Goal: Transaction & Acquisition: Purchase product/service

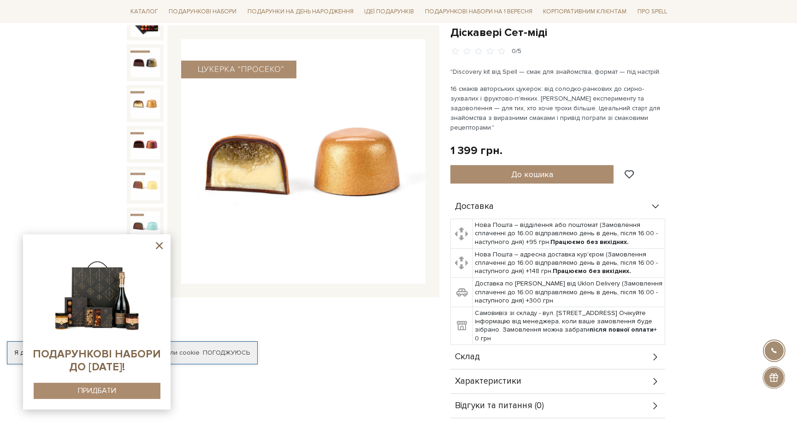
scroll to position [95, 0]
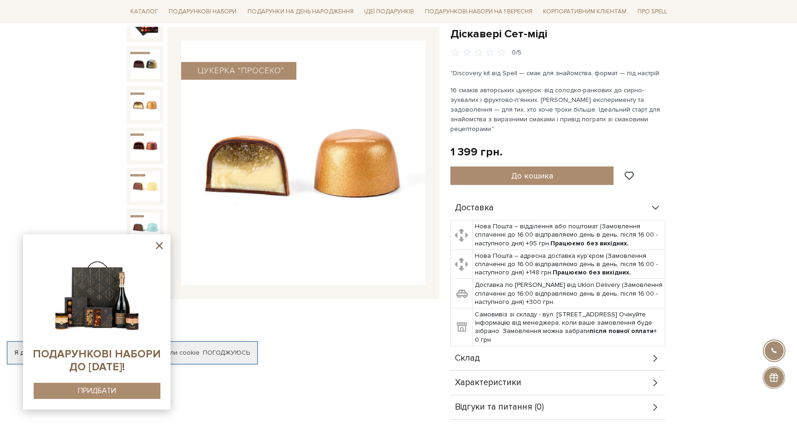
click at [160, 247] on icon at bounding box center [159, 245] width 7 height 7
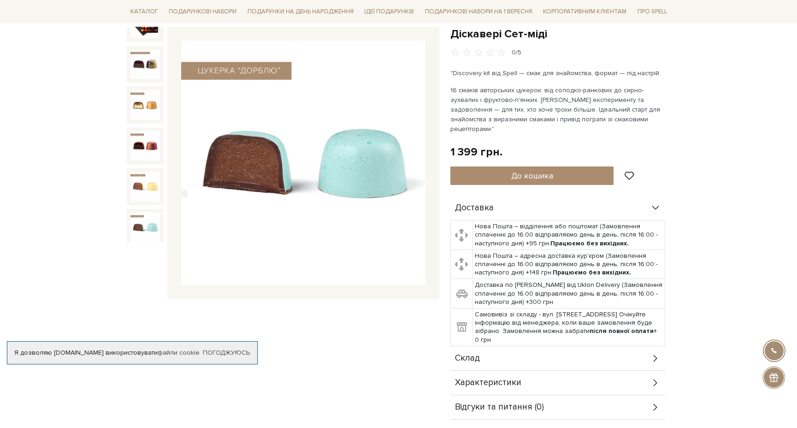
click at [154, 236] on img at bounding box center [145, 228] width 30 height 30
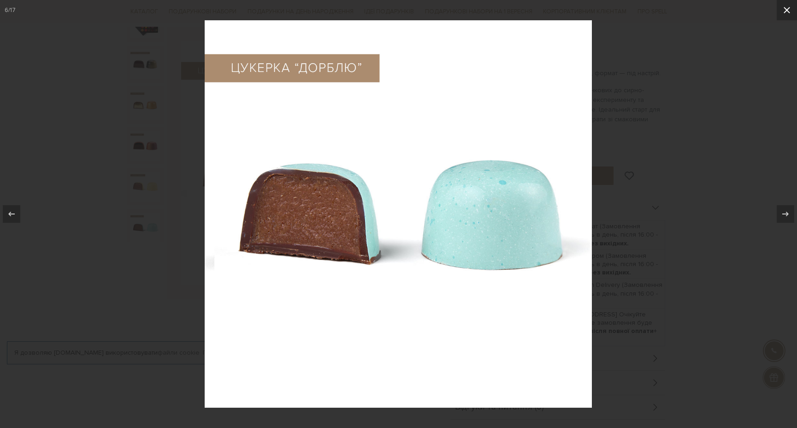
click at [784, 12] on icon at bounding box center [787, 10] width 6 height 6
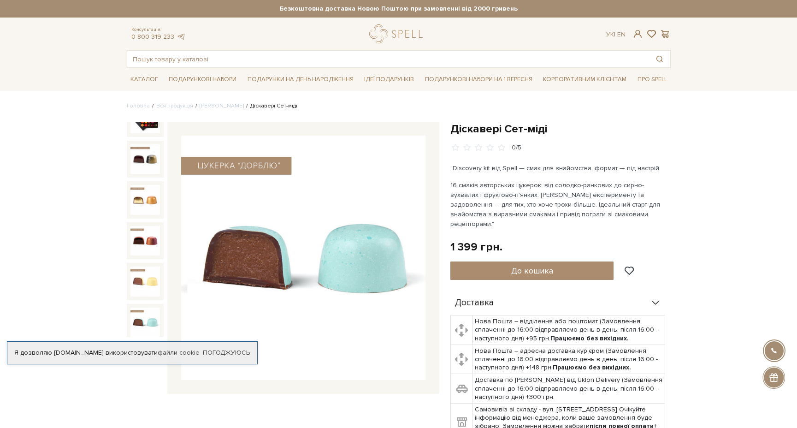
click at [145, 127] on img at bounding box center [145, 119] width 30 height 30
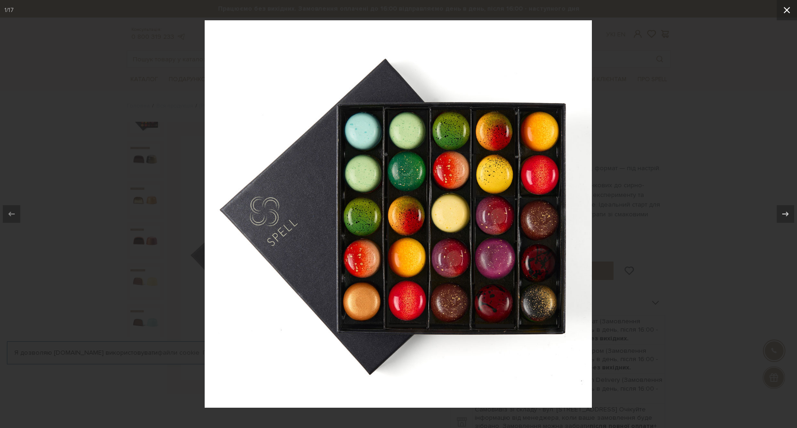
click at [788, 11] on icon at bounding box center [787, 10] width 11 height 11
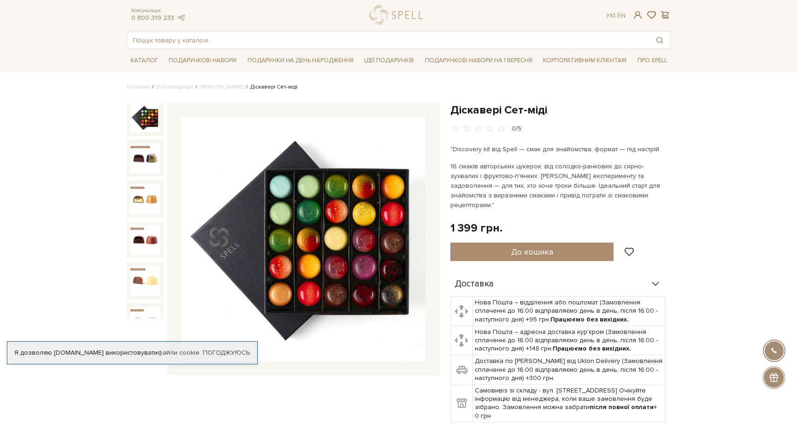
scroll to position [23, 0]
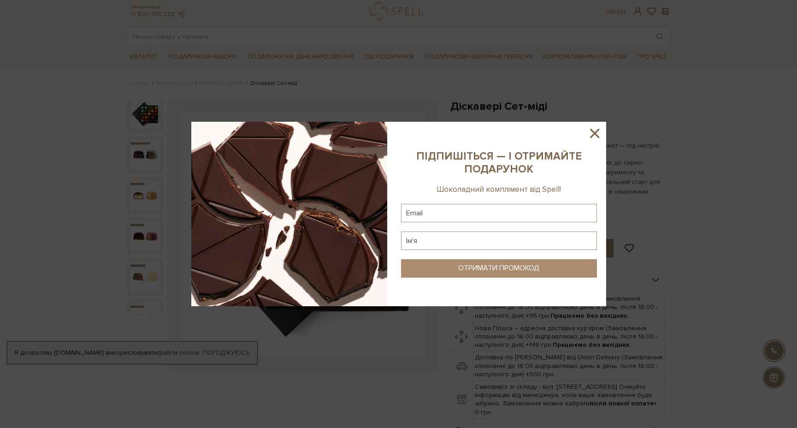
click at [599, 136] on icon at bounding box center [595, 133] width 16 height 16
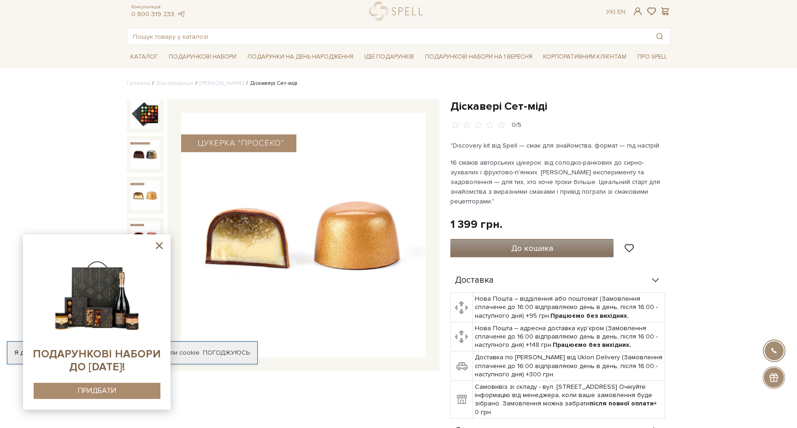
click at [504, 239] on button "До кошика" at bounding box center [532, 248] width 164 height 18
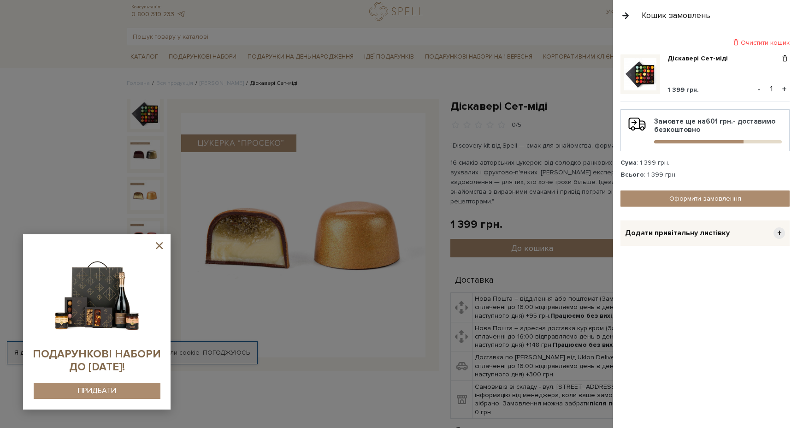
click at [622, 17] on button "button" at bounding box center [626, 15] width 10 height 16
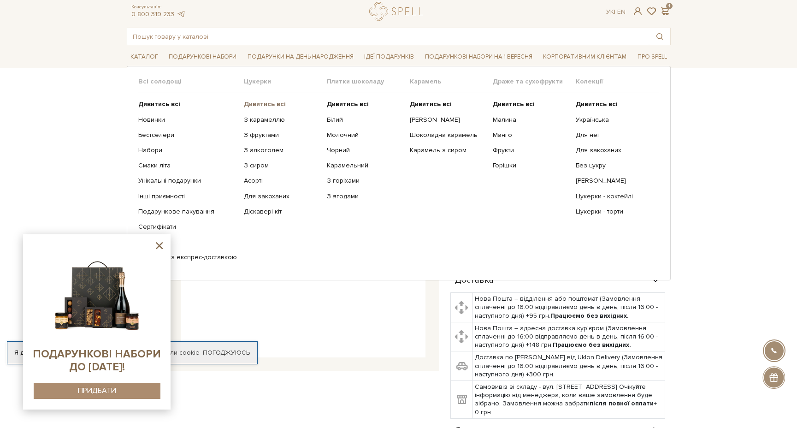
click at [261, 107] on b "Дивитись всі" at bounding box center [265, 104] width 42 height 8
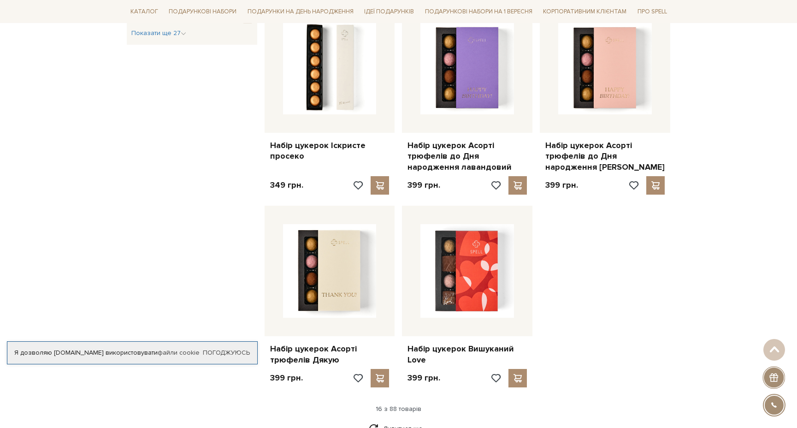
scroll to position [953, 0]
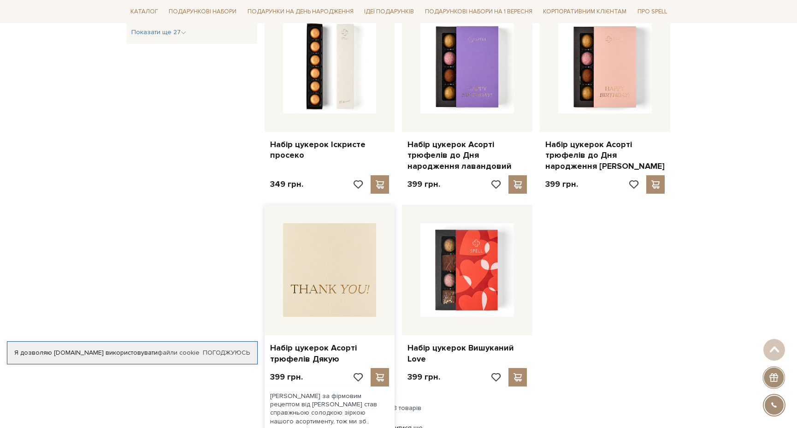
click at [329, 256] on img at bounding box center [330, 270] width 94 height 94
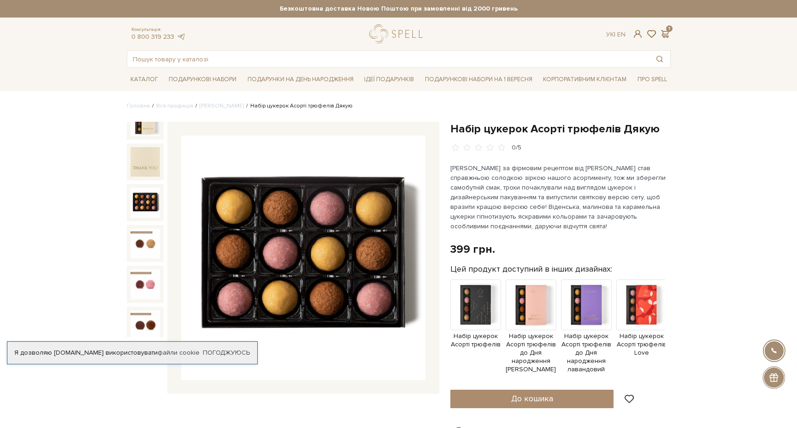
scroll to position [8, 0]
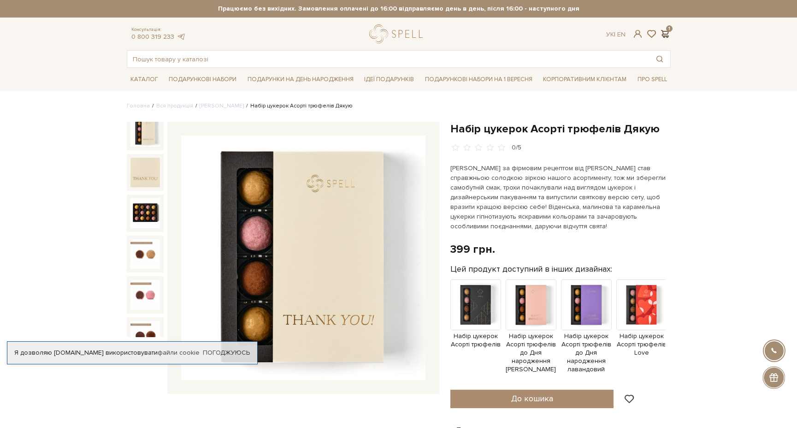
click at [670, 34] on span at bounding box center [665, 34] width 11 height 10
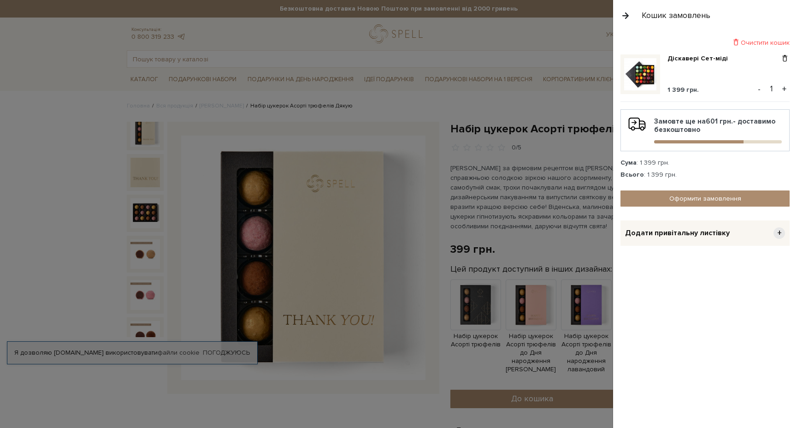
click at [600, 43] on div at bounding box center [398, 214] width 797 height 428
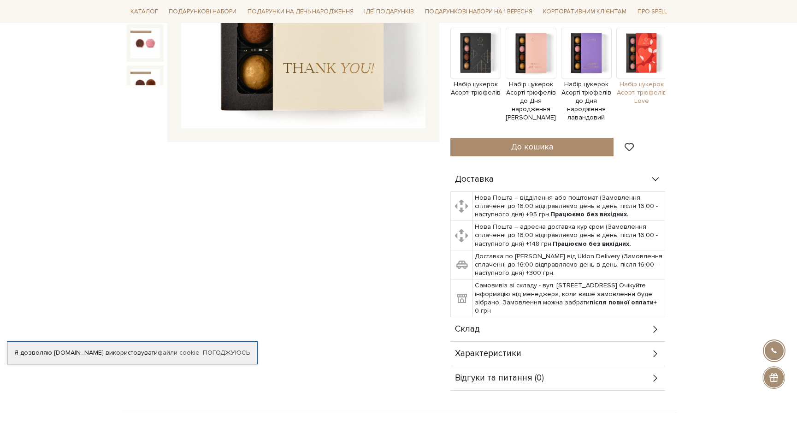
scroll to position [0, 0]
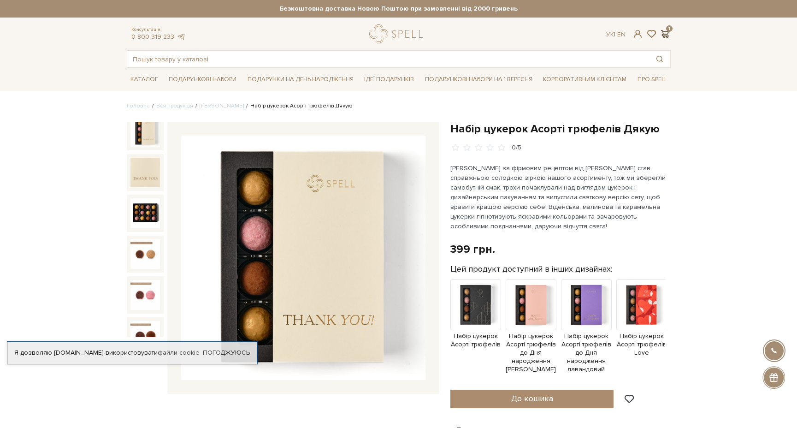
click at [669, 36] on span at bounding box center [665, 34] width 11 height 10
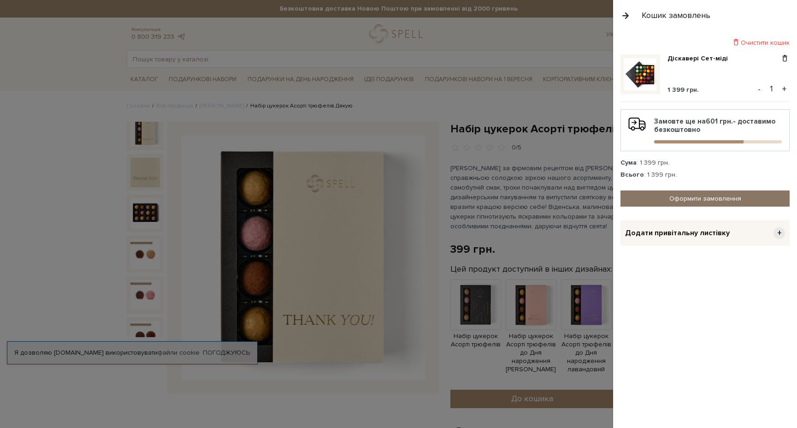
click at [684, 201] on link "Оформити замовлення" at bounding box center [705, 198] width 169 height 16
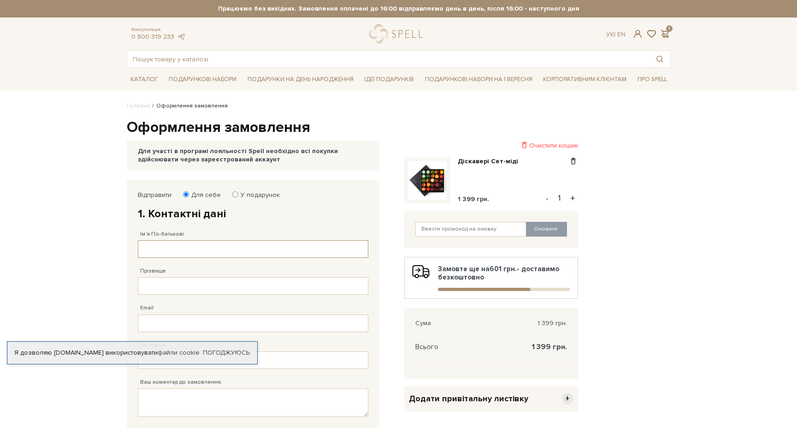
click at [239, 247] on input "Ім'я По-батькові" at bounding box center [253, 249] width 231 height 18
type input "Марія"
click at [200, 289] on input "Прізвище" at bounding box center [253, 286] width 231 height 18
type input "Ріхтер"
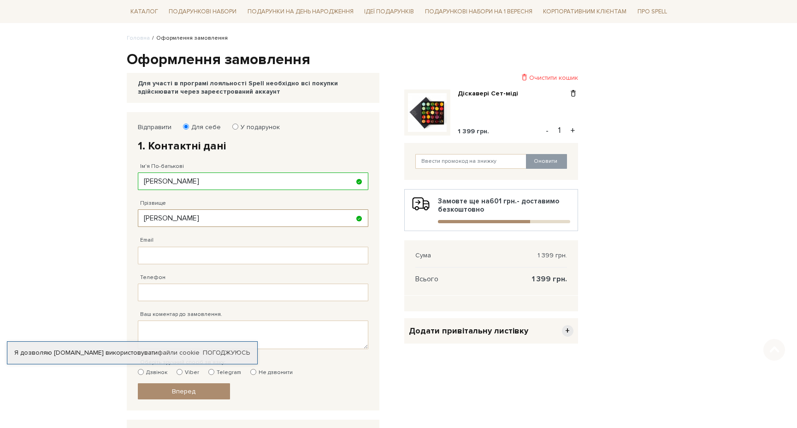
scroll to position [77, 0]
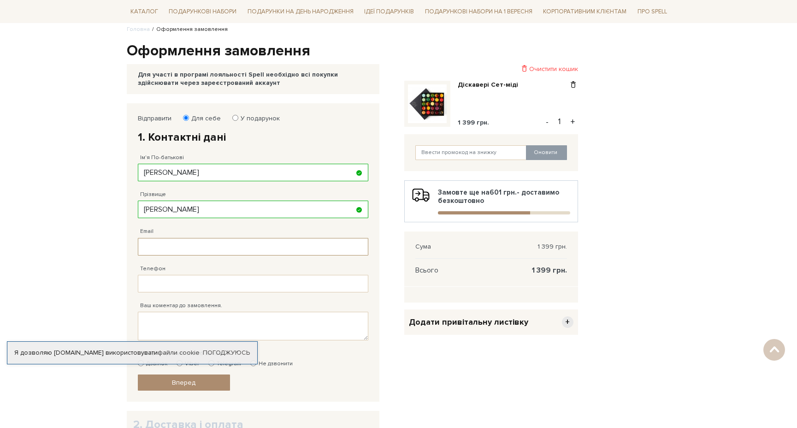
click at [185, 249] on input "Email" at bounding box center [253, 247] width 231 height 18
type input "maryrikhter@gmail.com"
click at [187, 277] on input "Телефон" at bounding box center [253, 284] width 231 height 18
type input "38 (068) 788 75 10"
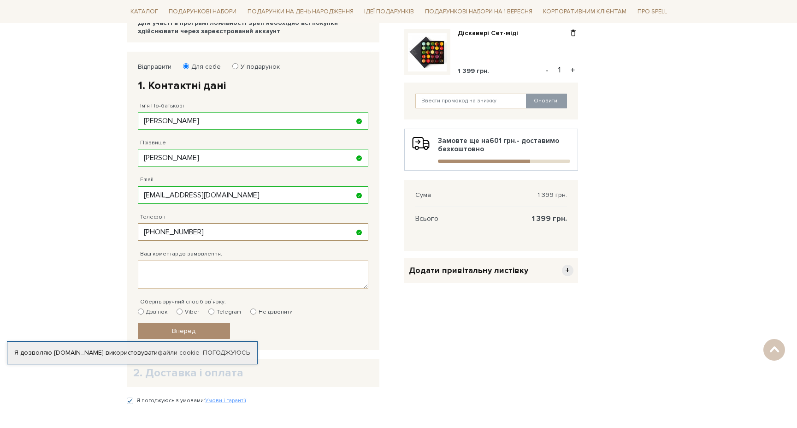
scroll to position [138, 0]
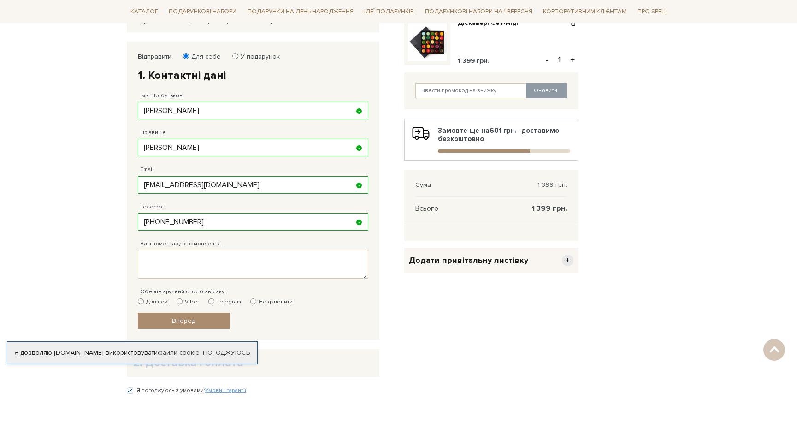
click at [257, 302] on label "Не дзвонити" at bounding box center [271, 302] width 42 height 8
click at [256, 302] on input "Не дзвонити" at bounding box center [253, 301] width 6 height 6
radio input "true"
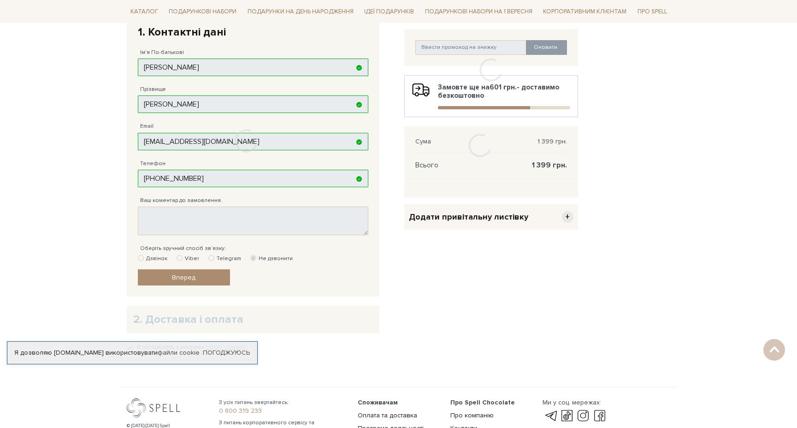
scroll to position [187, 0]
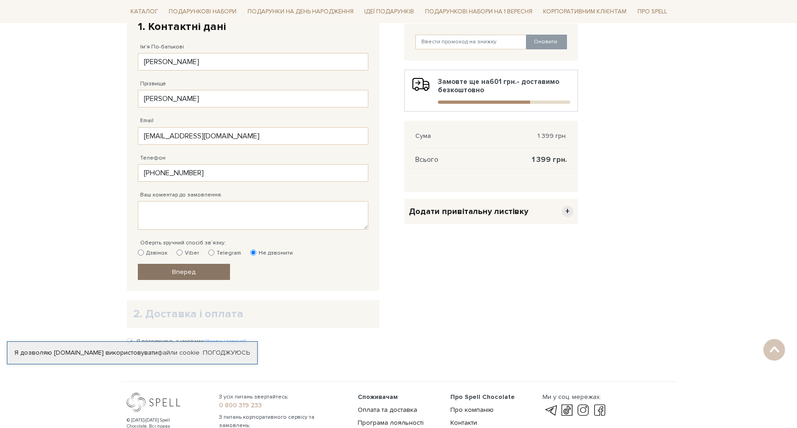
click at [186, 270] on span "Вперед" at bounding box center [184, 272] width 24 height 8
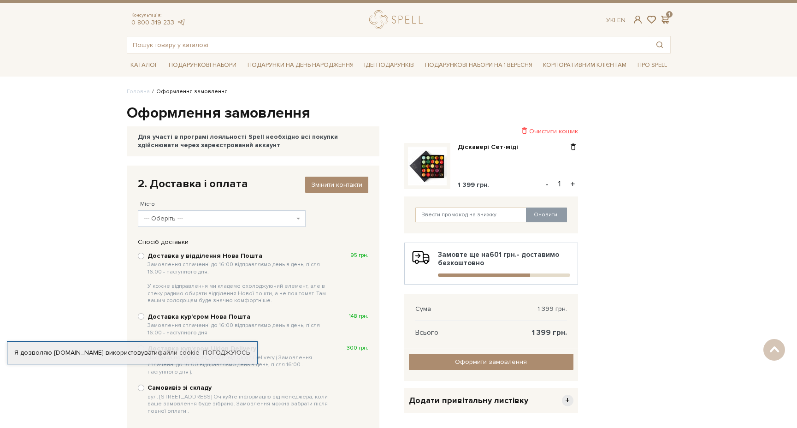
scroll to position [2, 0]
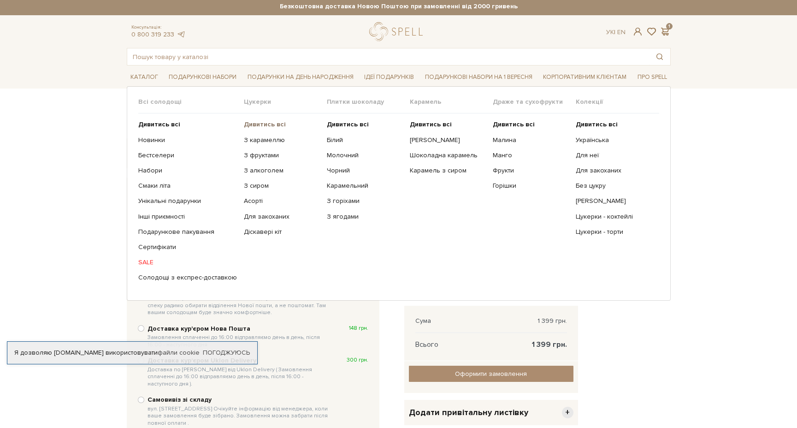
click at [253, 124] on b "Дивитись всі" at bounding box center [265, 124] width 42 height 8
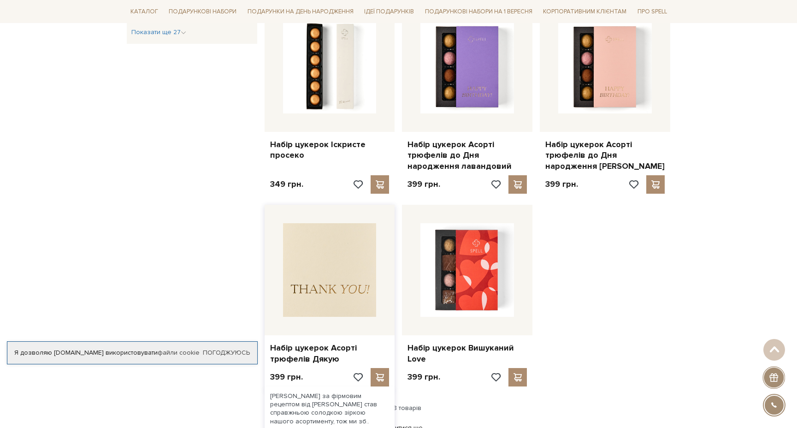
scroll to position [950, 0]
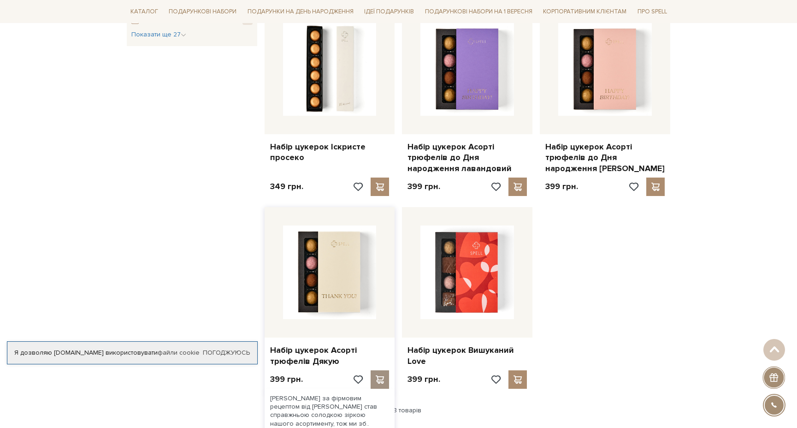
click at [381, 379] on span at bounding box center [380, 379] width 12 height 8
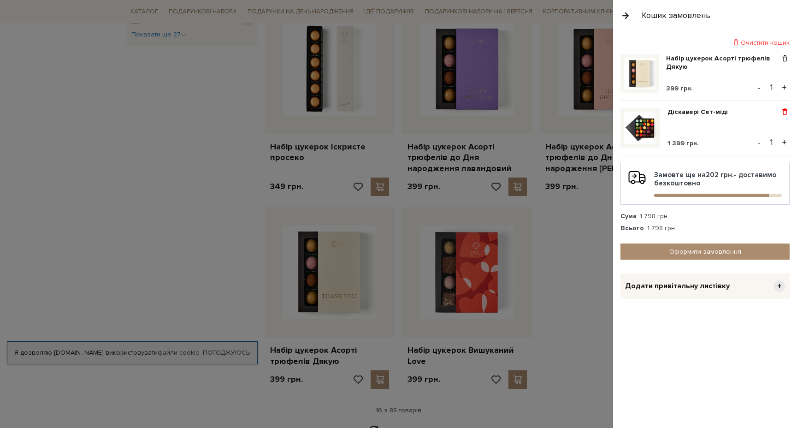
click at [786, 108] on span at bounding box center [785, 112] width 10 height 8
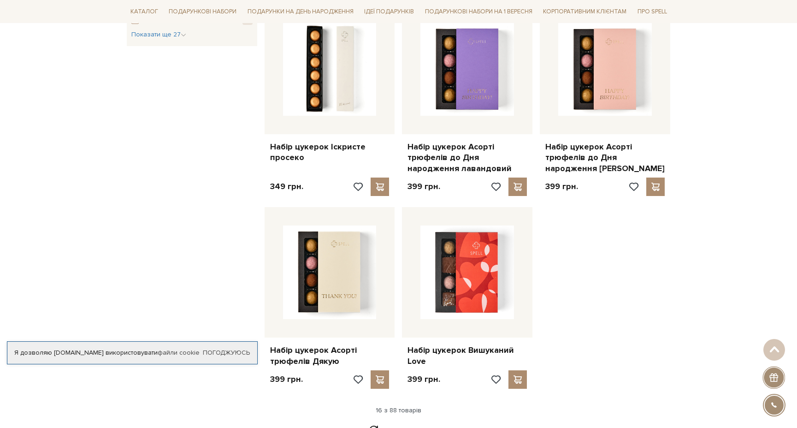
click at [523, 259] on div at bounding box center [398, 214] width 797 height 428
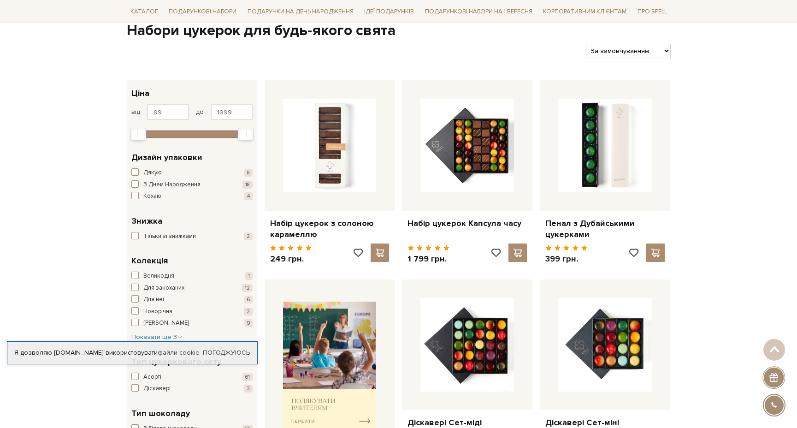
scroll to position [7, 0]
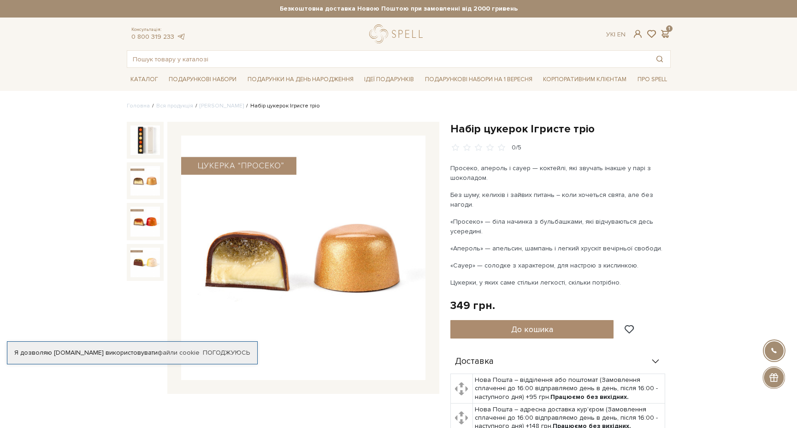
click at [142, 179] on img at bounding box center [145, 181] width 30 height 30
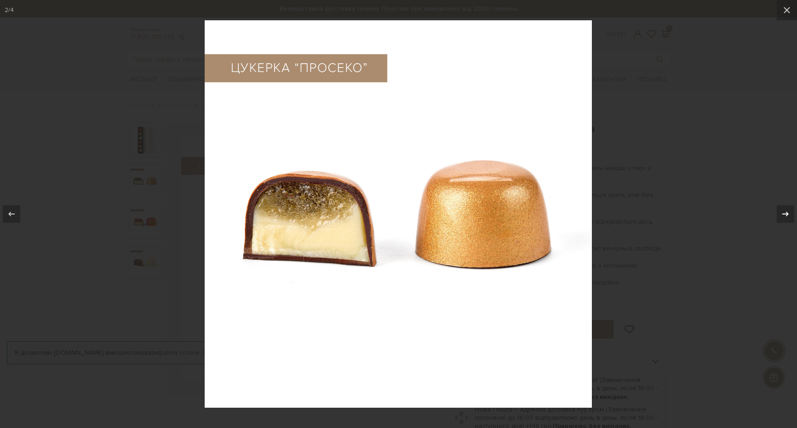
click at [793, 215] on div at bounding box center [786, 214] width 18 height 18
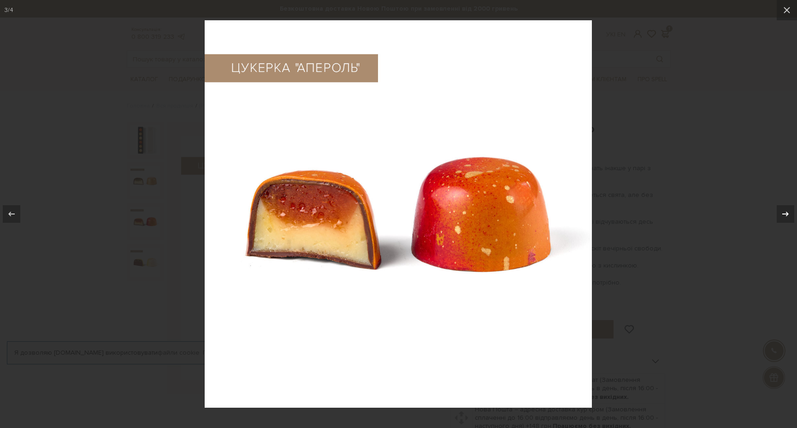
click at [788, 213] on icon at bounding box center [785, 214] width 6 height 5
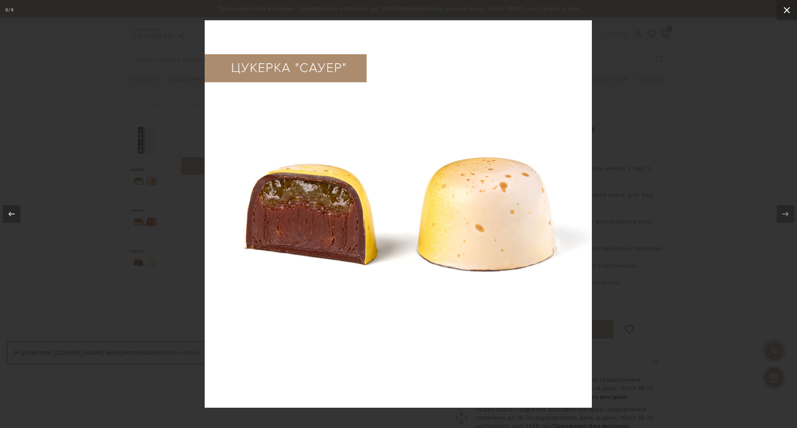
click at [783, 17] on button at bounding box center [787, 10] width 20 height 20
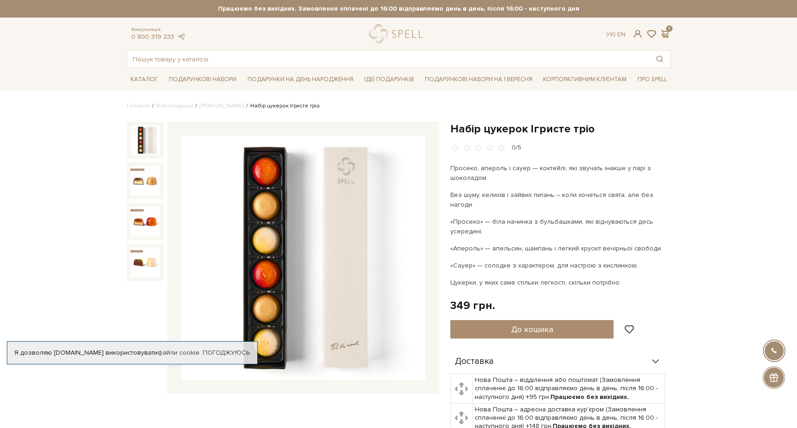
click at [143, 142] on img at bounding box center [145, 140] width 30 height 30
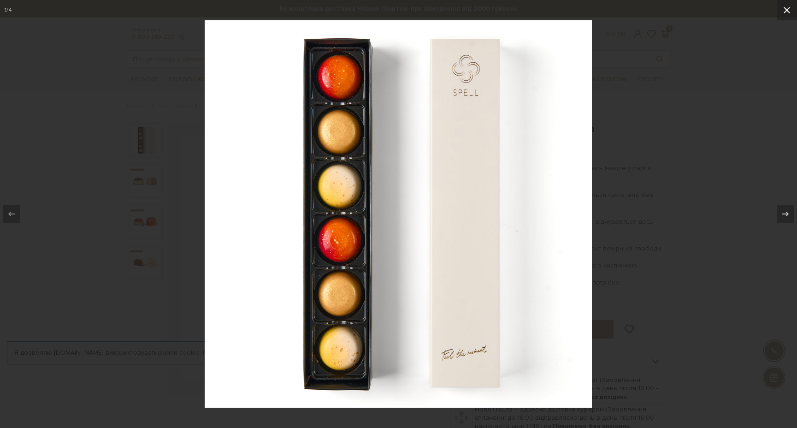
click at [790, 13] on icon at bounding box center [787, 10] width 11 height 11
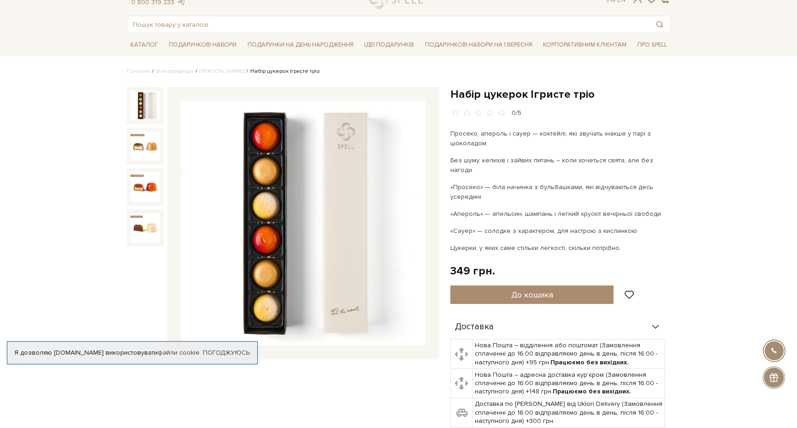
scroll to position [97, 0]
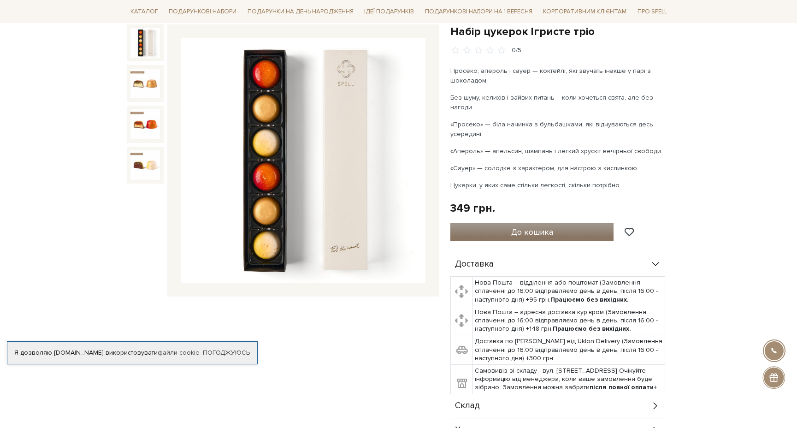
click at [542, 235] on span "До кошика" at bounding box center [532, 232] width 42 height 10
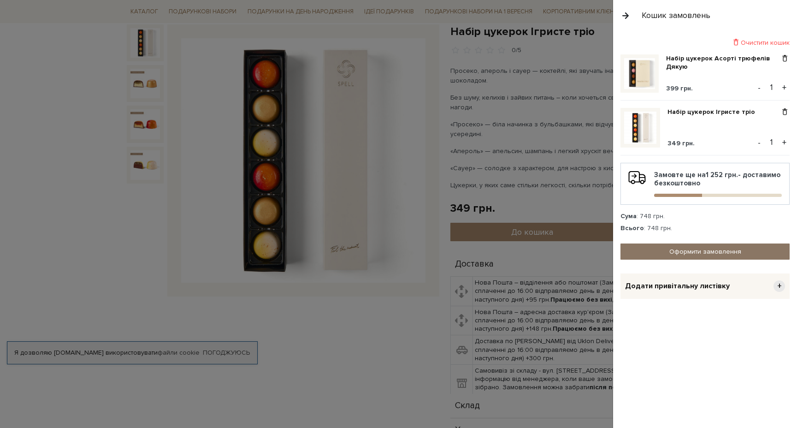
click at [713, 252] on link "Оформити замовлення" at bounding box center [705, 251] width 169 height 16
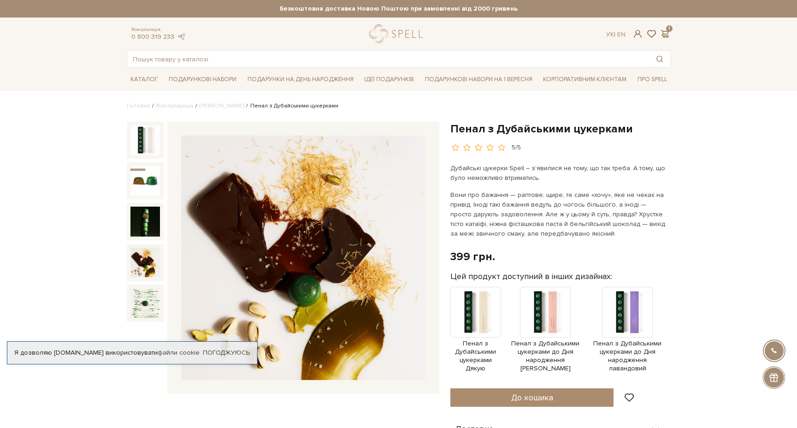
click at [148, 262] on img at bounding box center [145, 263] width 30 height 30
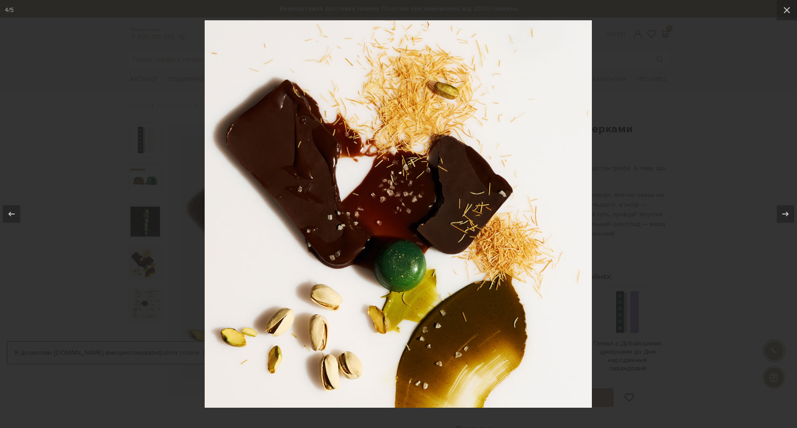
click at [147, 308] on div at bounding box center [398, 214] width 797 height 428
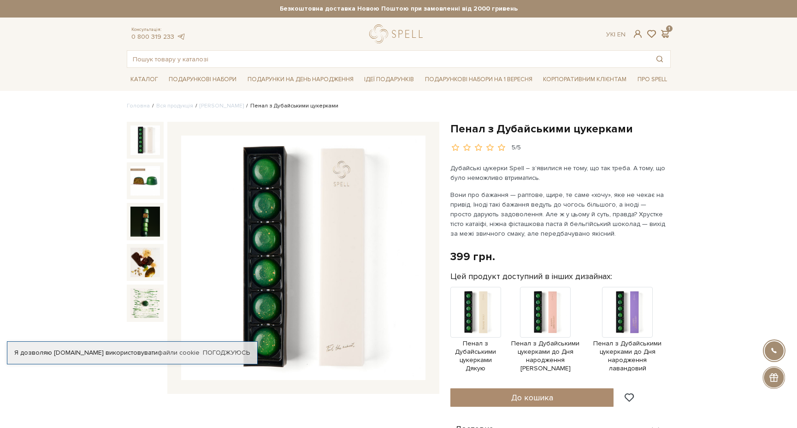
click at [147, 140] on img at bounding box center [145, 140] width 30 height 30
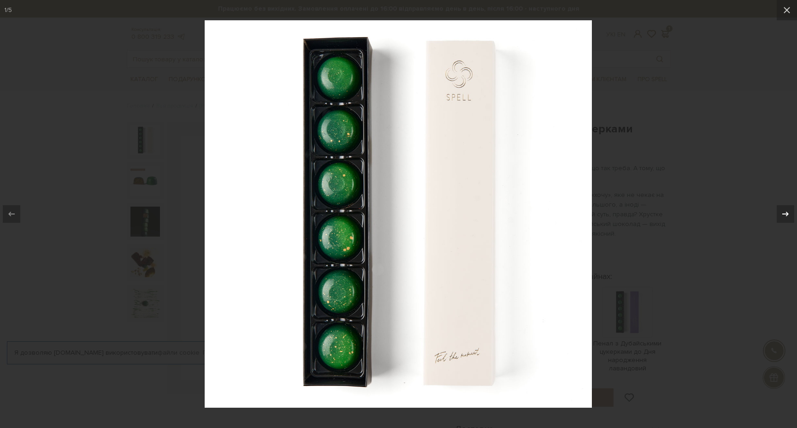
click at [784, 211] on icon at bounding box center [785, 213] width 11 height 11
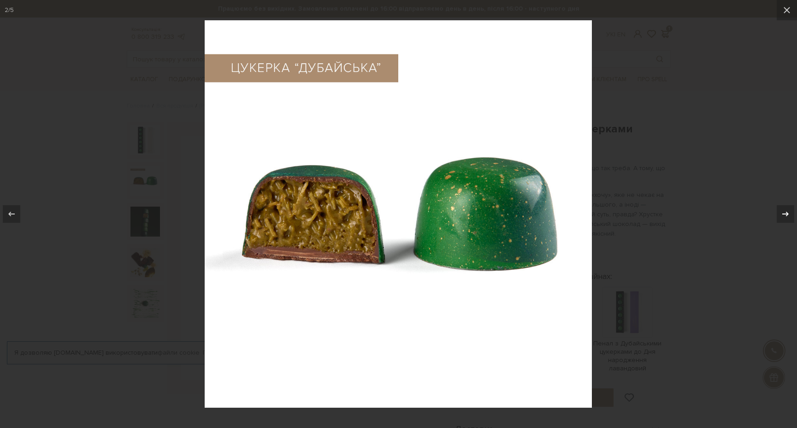
click at [784, 211] on icon at bounding box center [785, 213] width 11 height 11
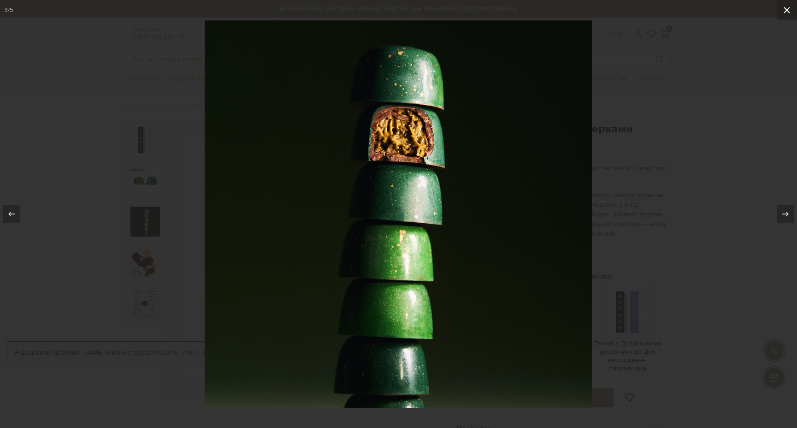
click at [788, 3] on button at bounding box center [787, 10] width 20 height 20
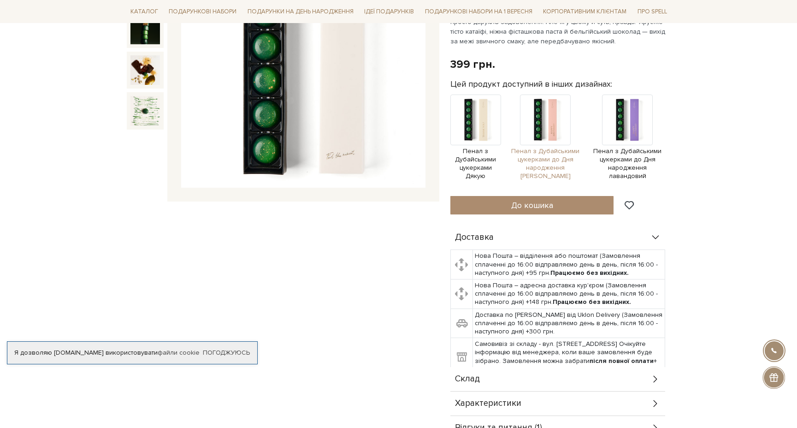
scroll to position [193, 0]
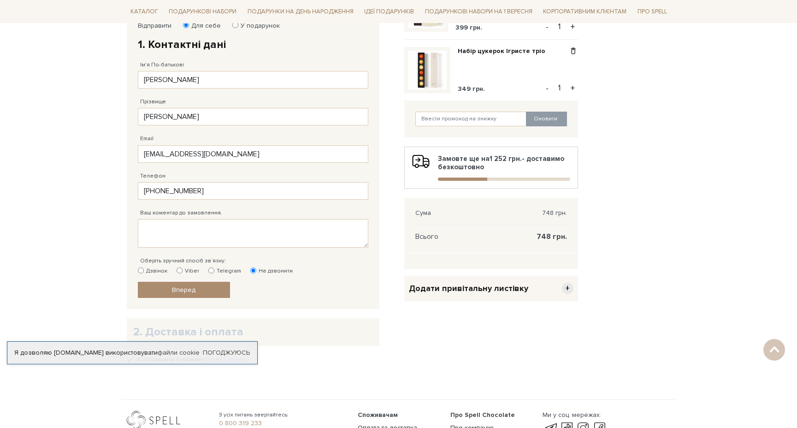
scroll to position [202, 0]
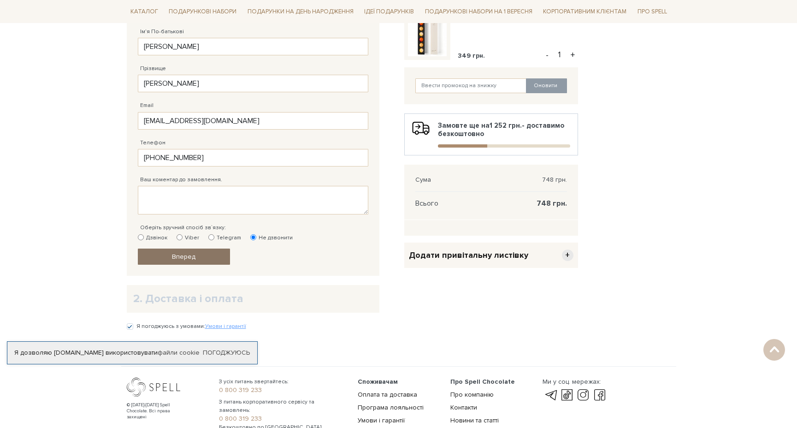
click at [182, 259] on span "Вперед" at bounding box center [184, 257] width 24 height 8
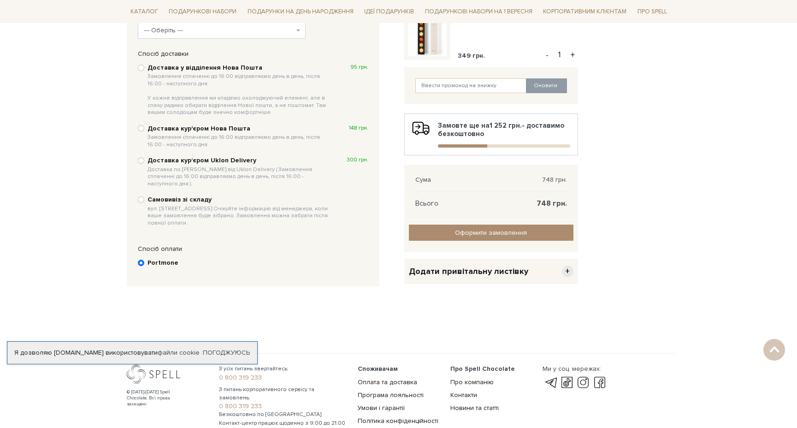
scroll to position [179, 0]
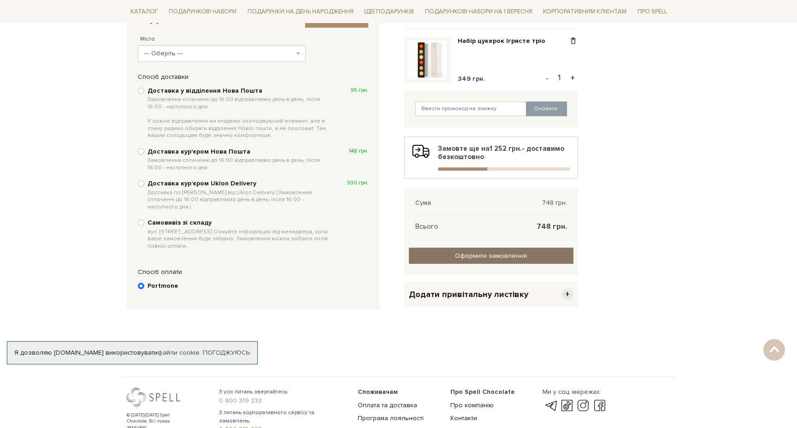
click at [464, 255] on span "Оформити замовлення" at bounding box center [491, 256] width 72 height 8
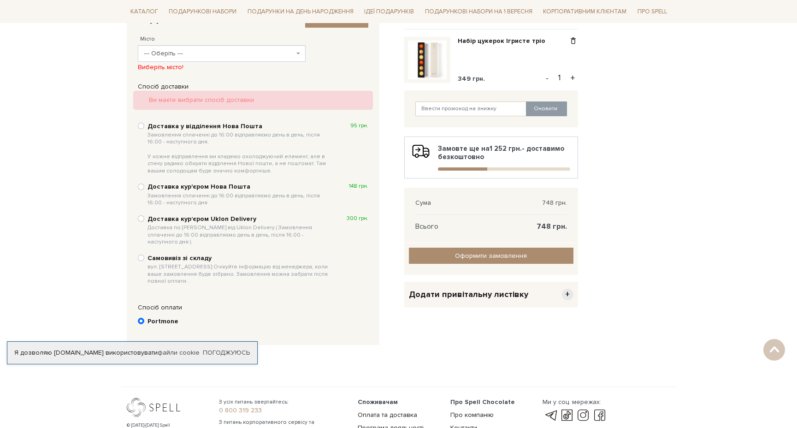
scroll to position [136, 0]
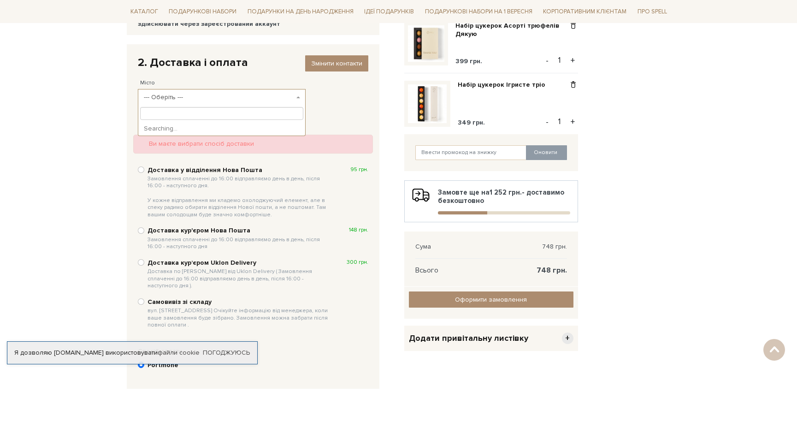
click at [277, 90] on span "--- Оберіть ---" at bounding box center [222, 97] width 168 height 17
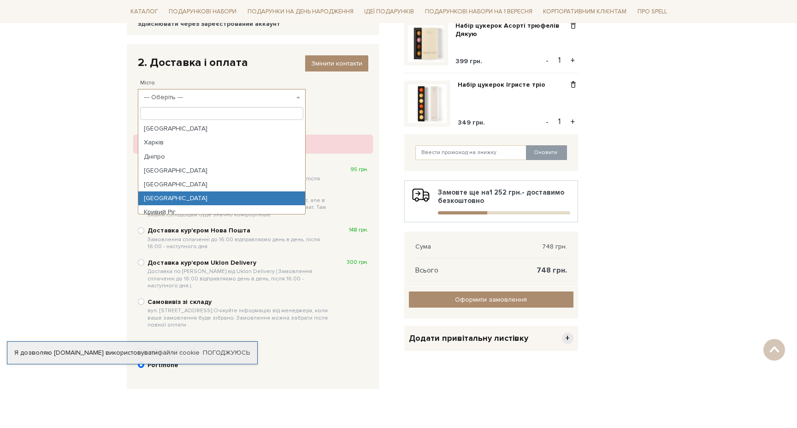
select select "[GEOGRAPHIC_DATA]"
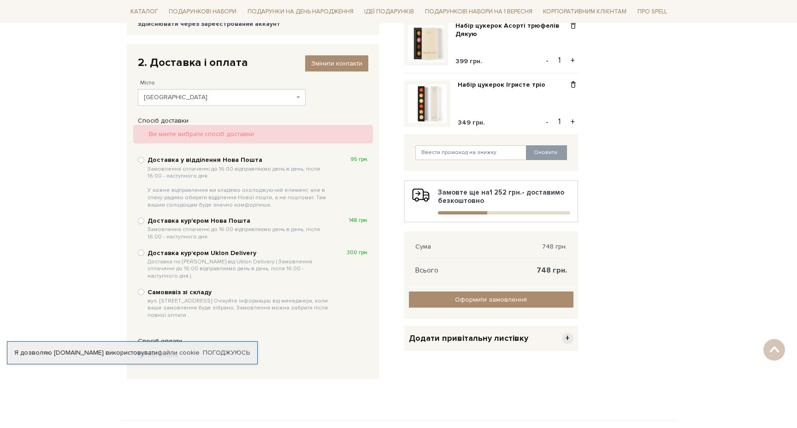
click at [198, 160] on b "Доставка у відділення Нова Пошта Замовлення сплаченні до 16:00 відправляємо ден…" at bounding box center [240, 182] width 184 height 53
click at [144, 160] on input "Доставка у відділення Нова Пошта Замовлення сплаченні до 16:00 відправляємо ден…" at bounding box center [141, 160] width 6 height 6
radio input "true"
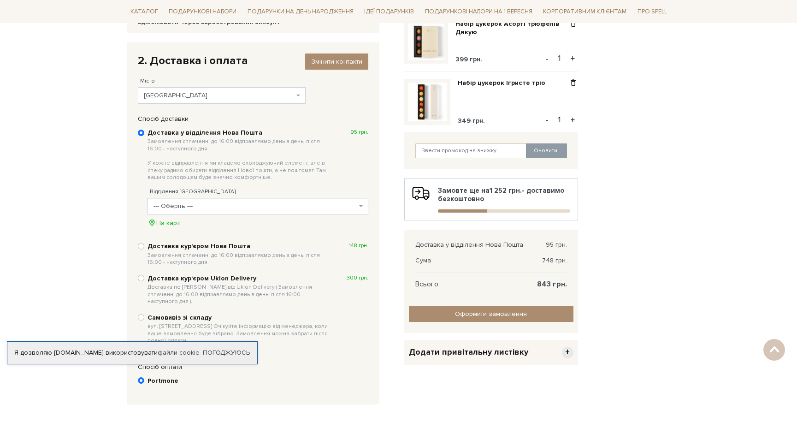
scroll to position [141, 0]
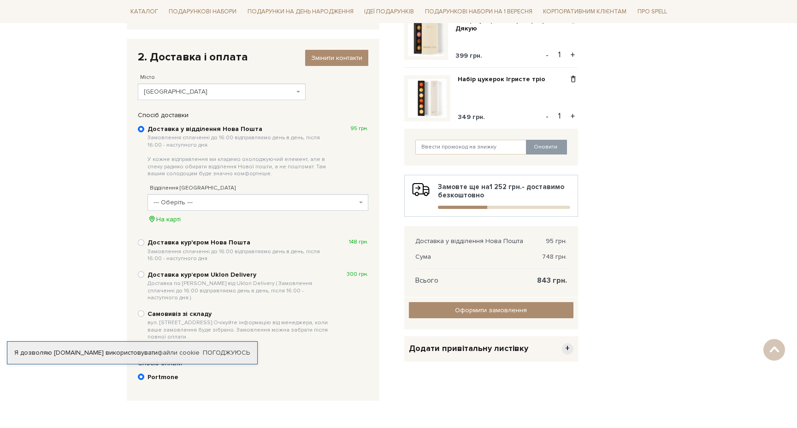
click at [297, 202] on span "--- Оберіть ---" at bounding box center [255, 202] width 203 height 9
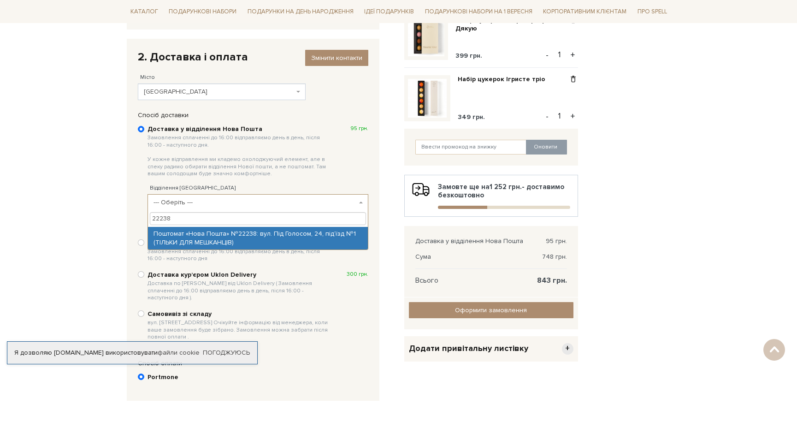
type input "22238"
select select "Поштомат «Нова Пошта» №22238: вул. Під Голосом, 24, під’їзд №1 (ТІЛЬКИ ДЛЯ МЕШК…"
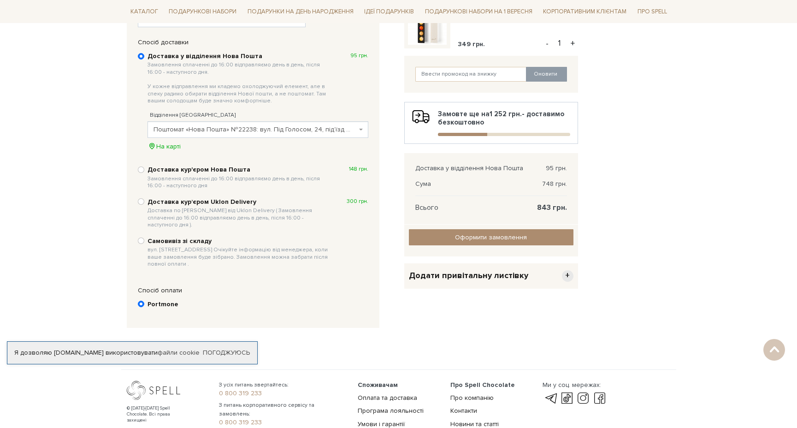
scroll to position [217, 0]
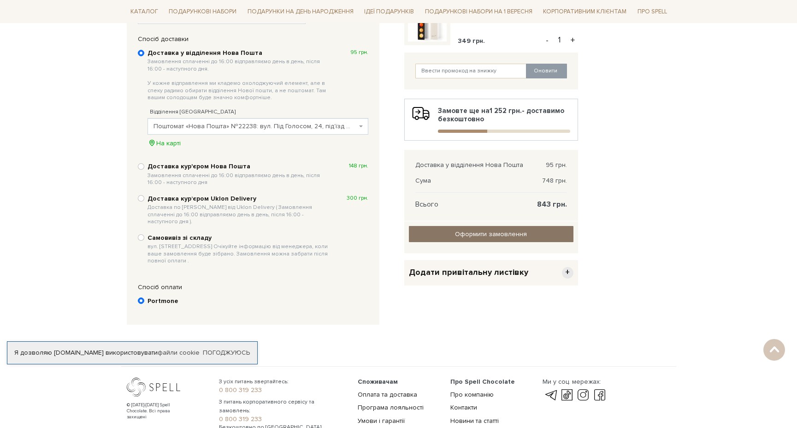
click at [486, 236] on input "Оформити замовлення" at bounding box center [491, 234] width 165 height 16
